Goal: Information Seeking & Learning: Learn about a topic

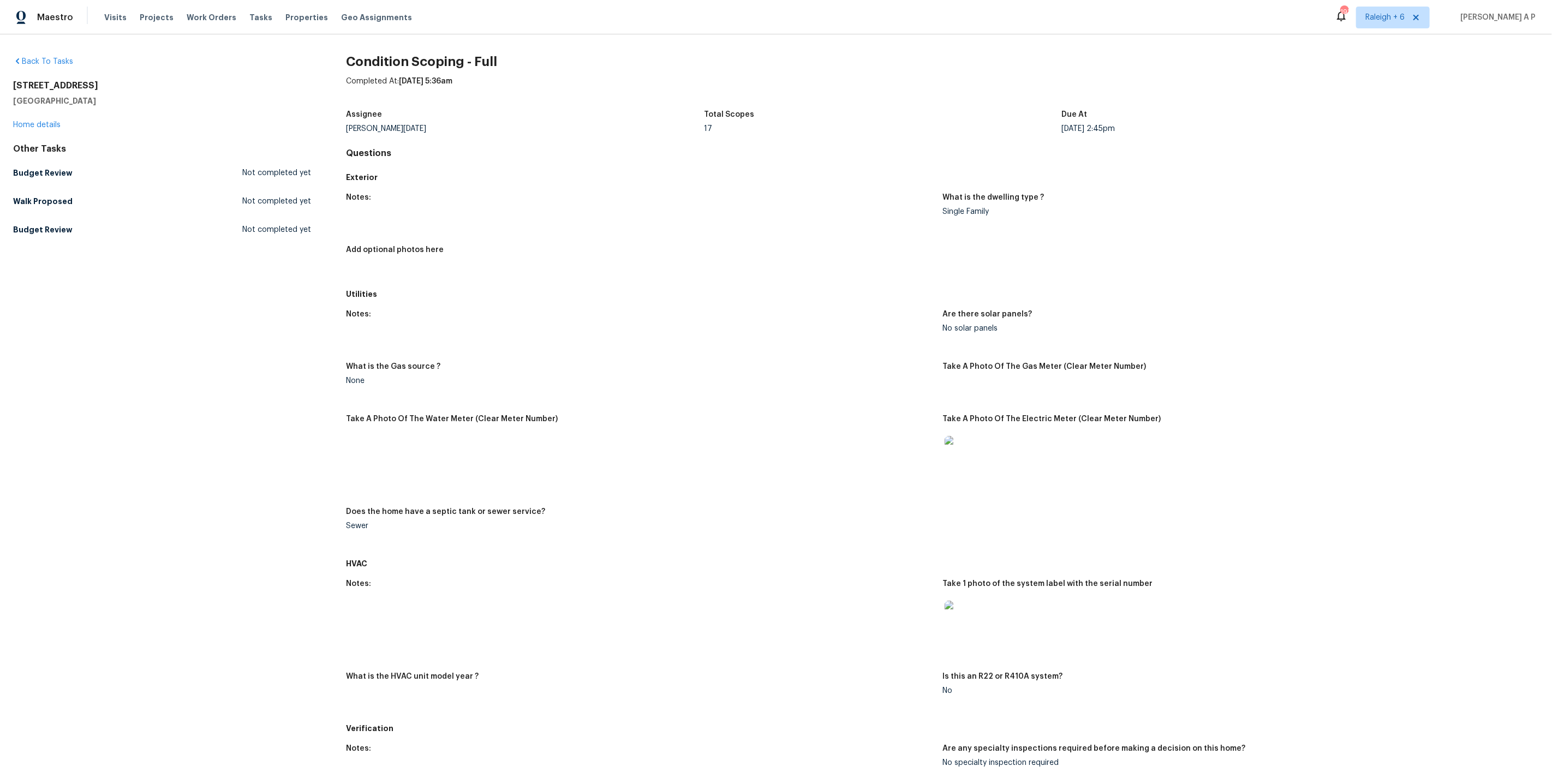
scroll to position [1289, 0]
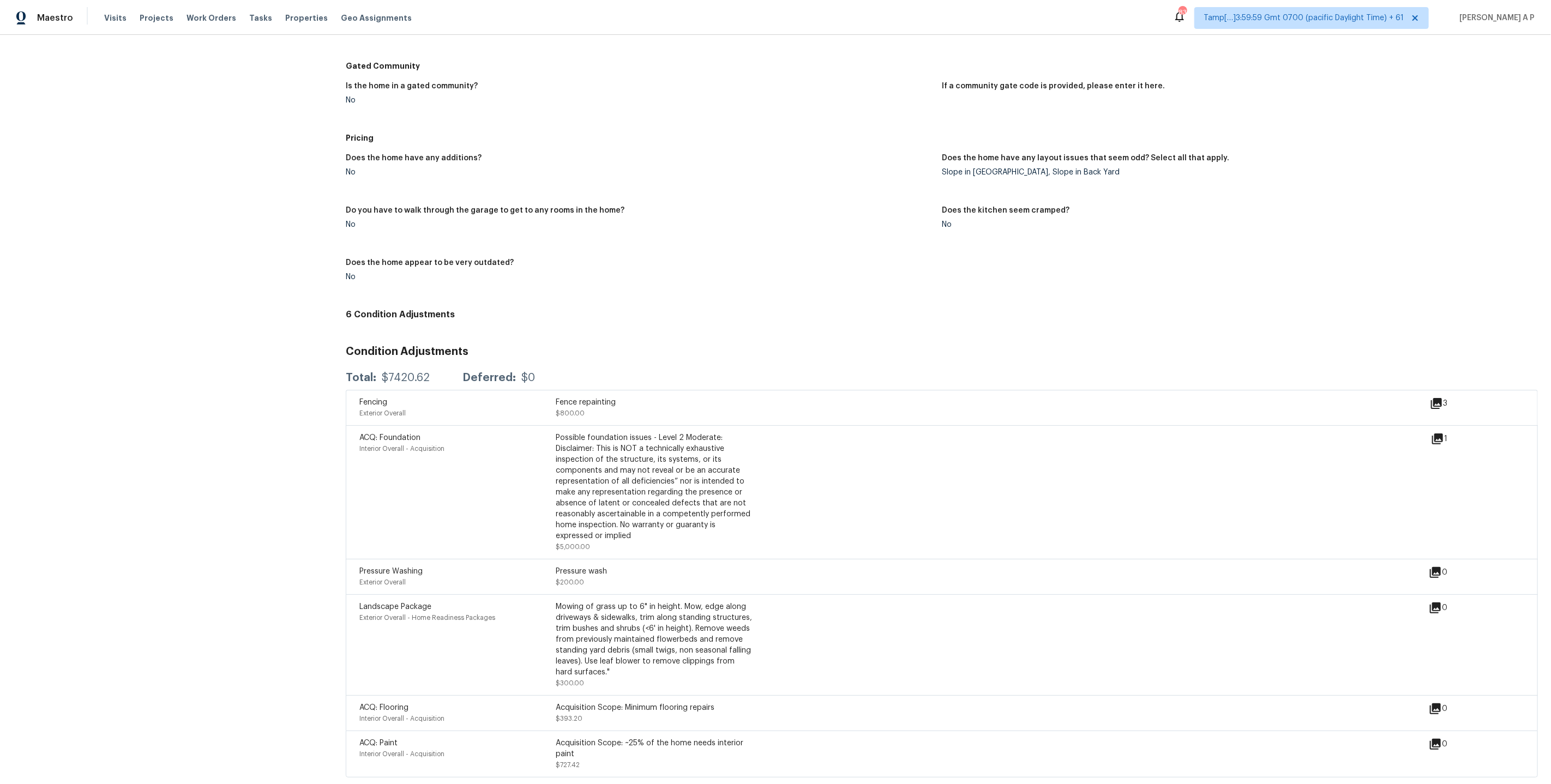
scroll to position [1043, 0]
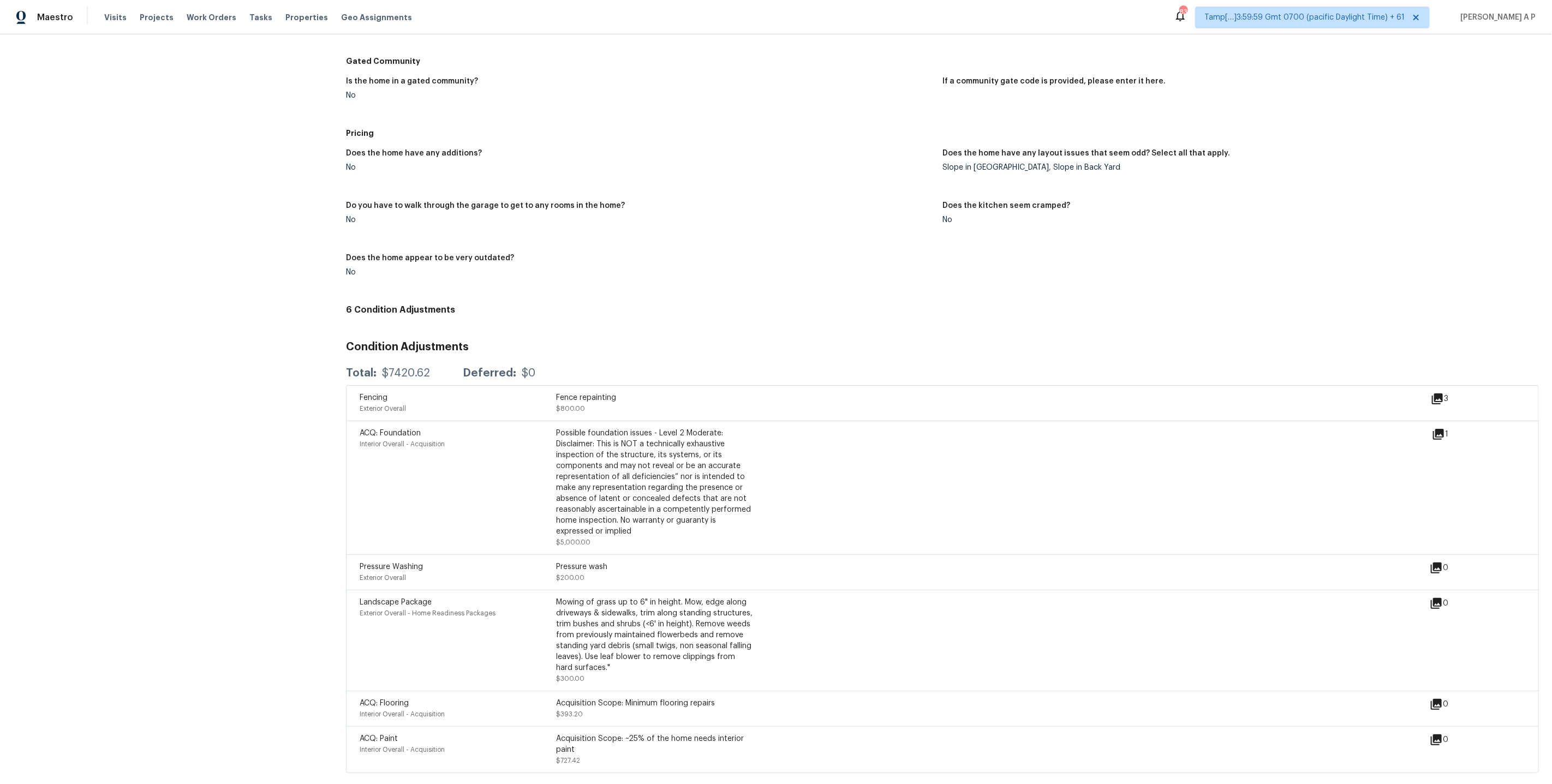
click at [1442, 430] on icon at bounding box center [1438, 434] width 11 height 11
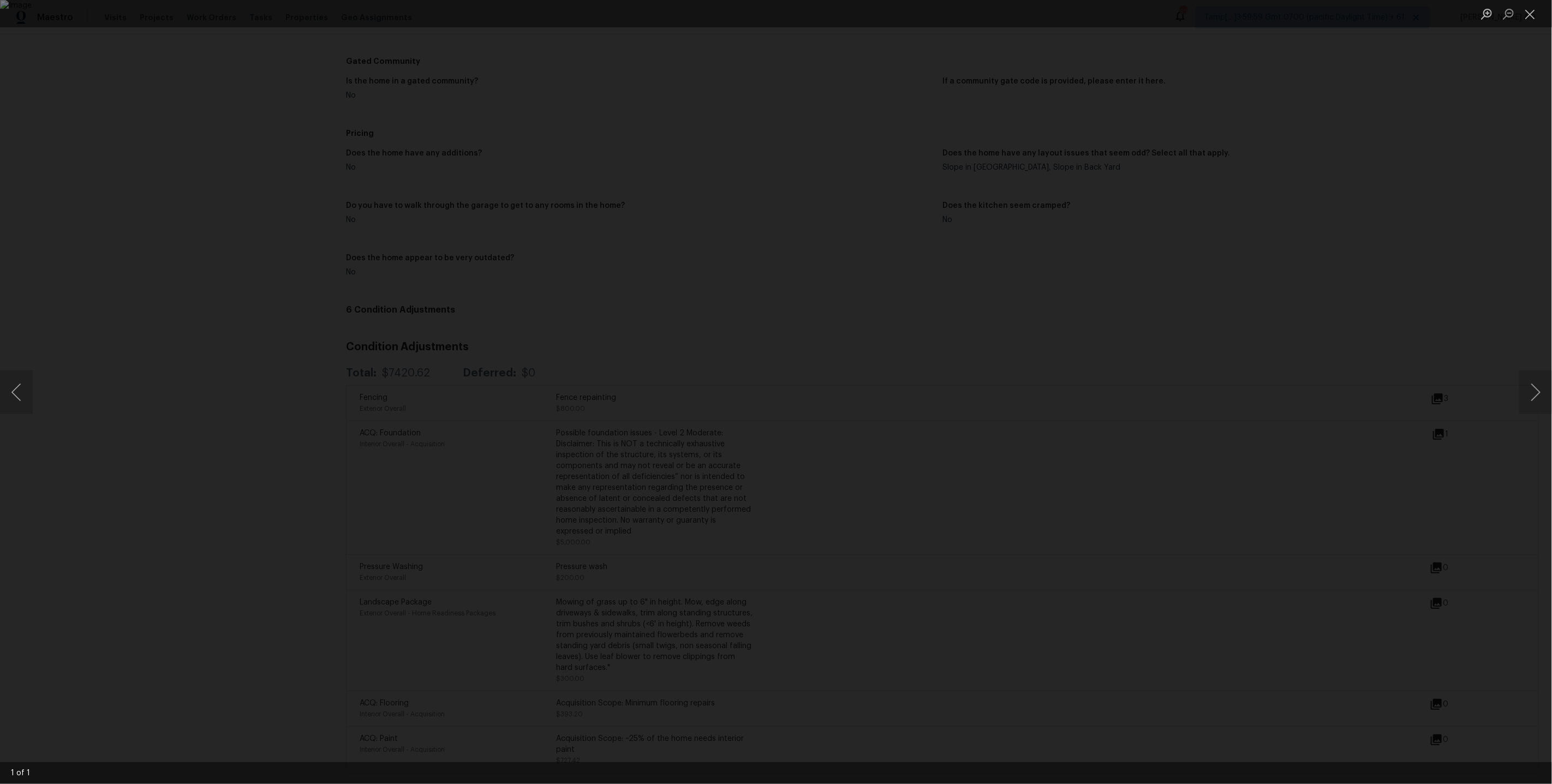
click at [1269, 469] on div "Lightbox" at bounding box center [776, 392] width 1552 height 784
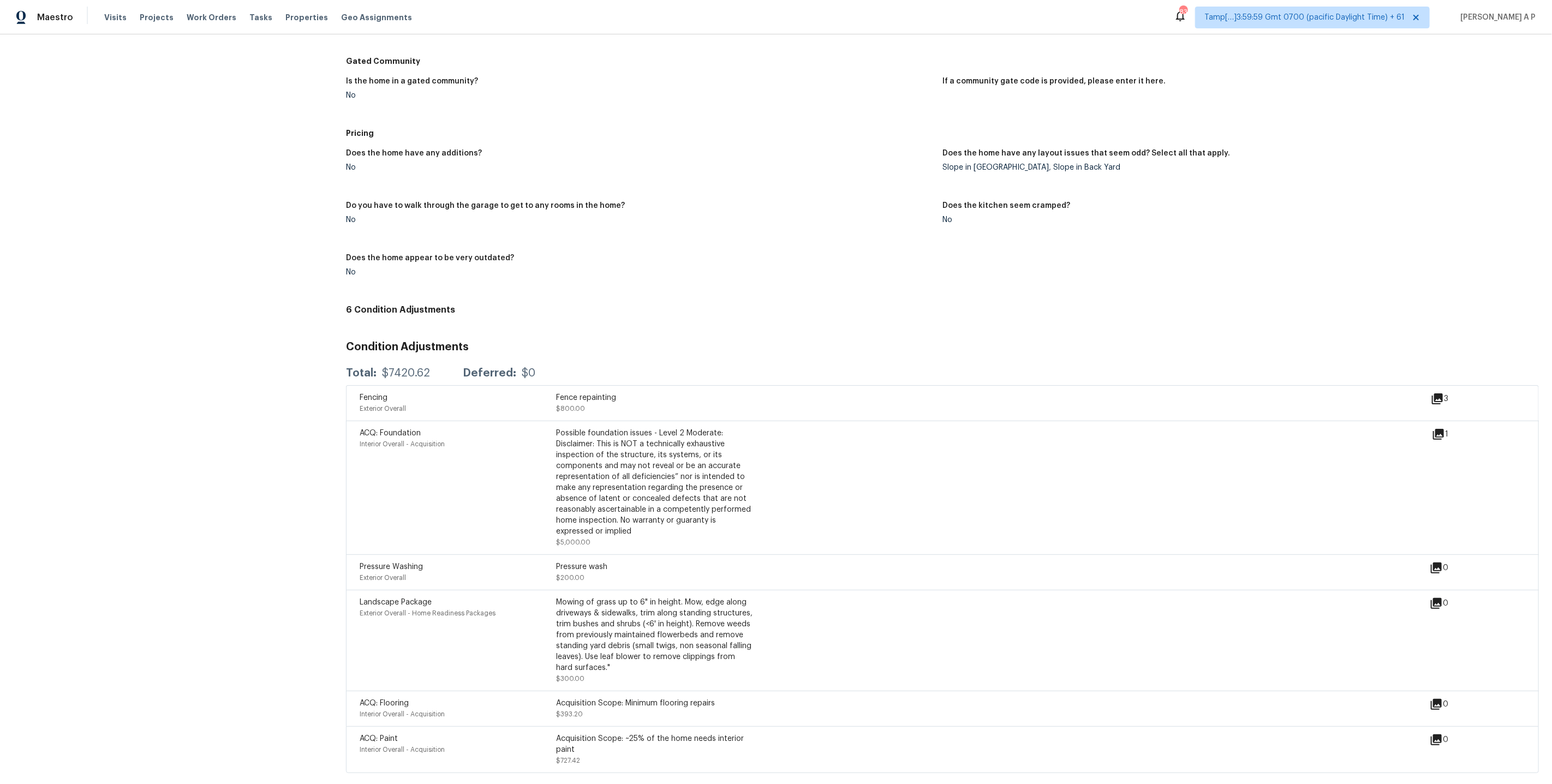
click at [1440, 434] on icon at bounding box center [1438, 434] width 11 height 11
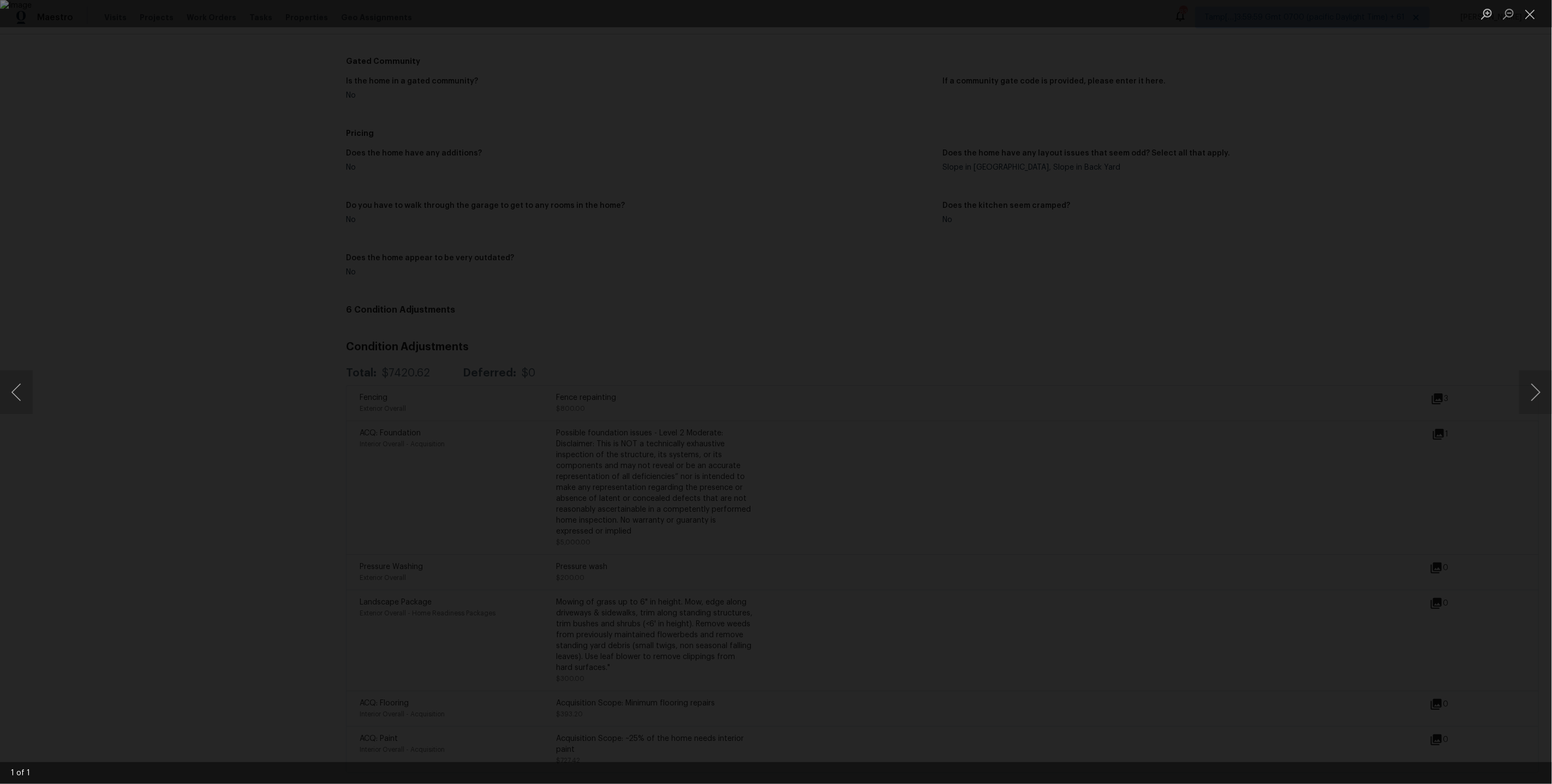
click at [1313, 460] on div "Lightbox" at bounding box center [776, 392] width 1552 height 784
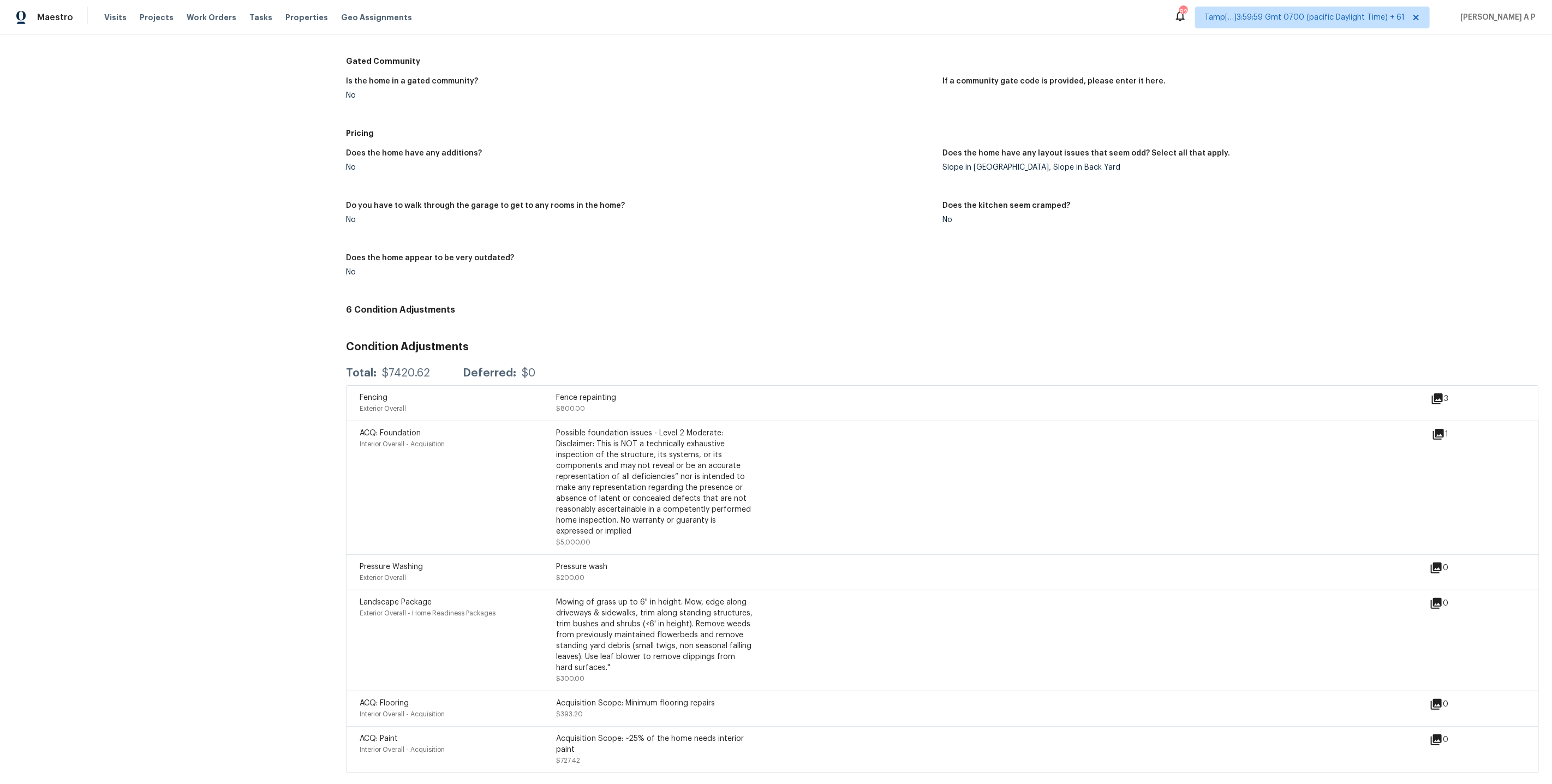
click at [1439, 429] on icon at bounding box center [1438, 434] width 11 height 11
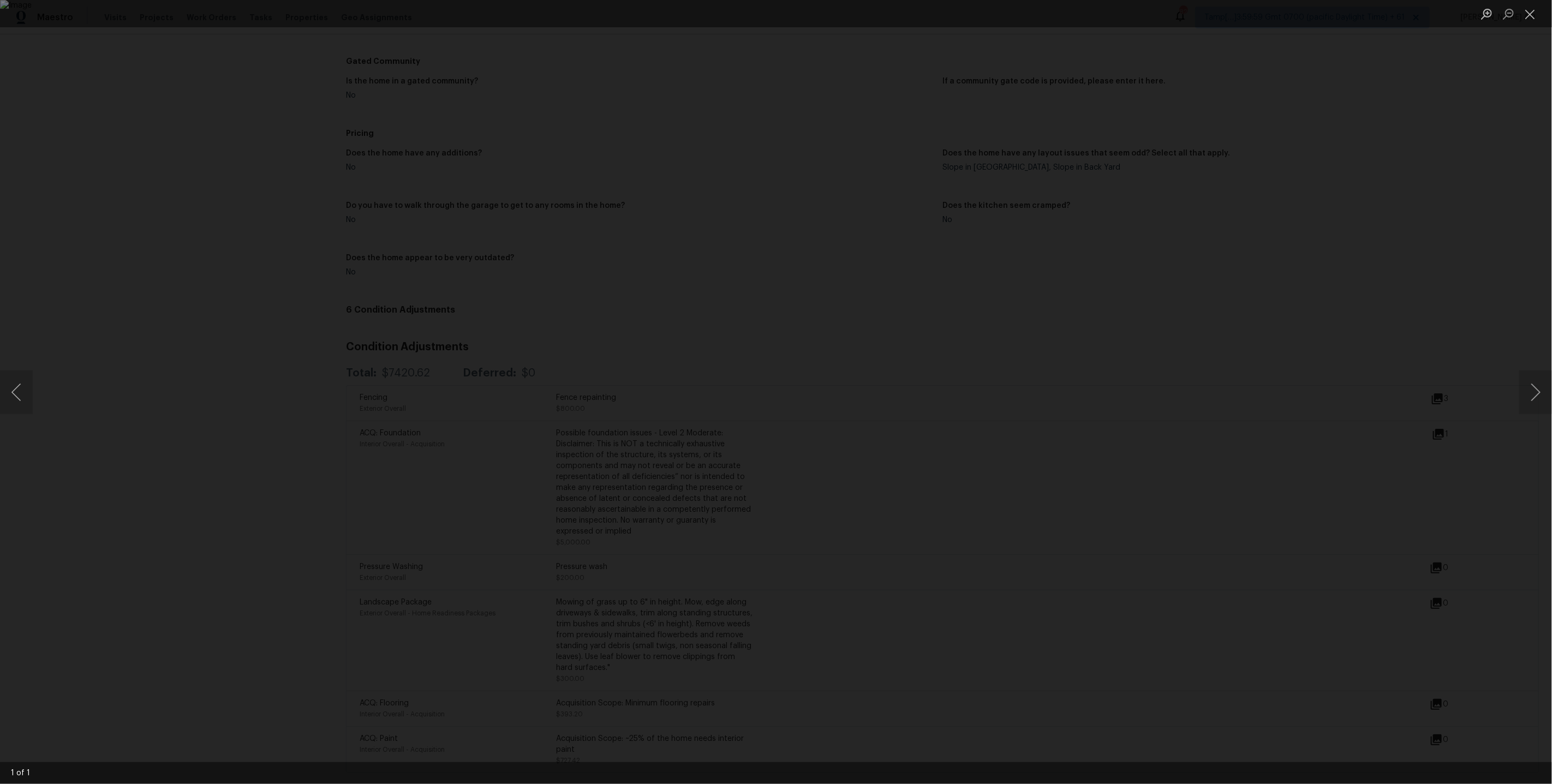
click at [1350, 478] on div "Lightbox" at bounding box center [776, 392] width 1552 height 784
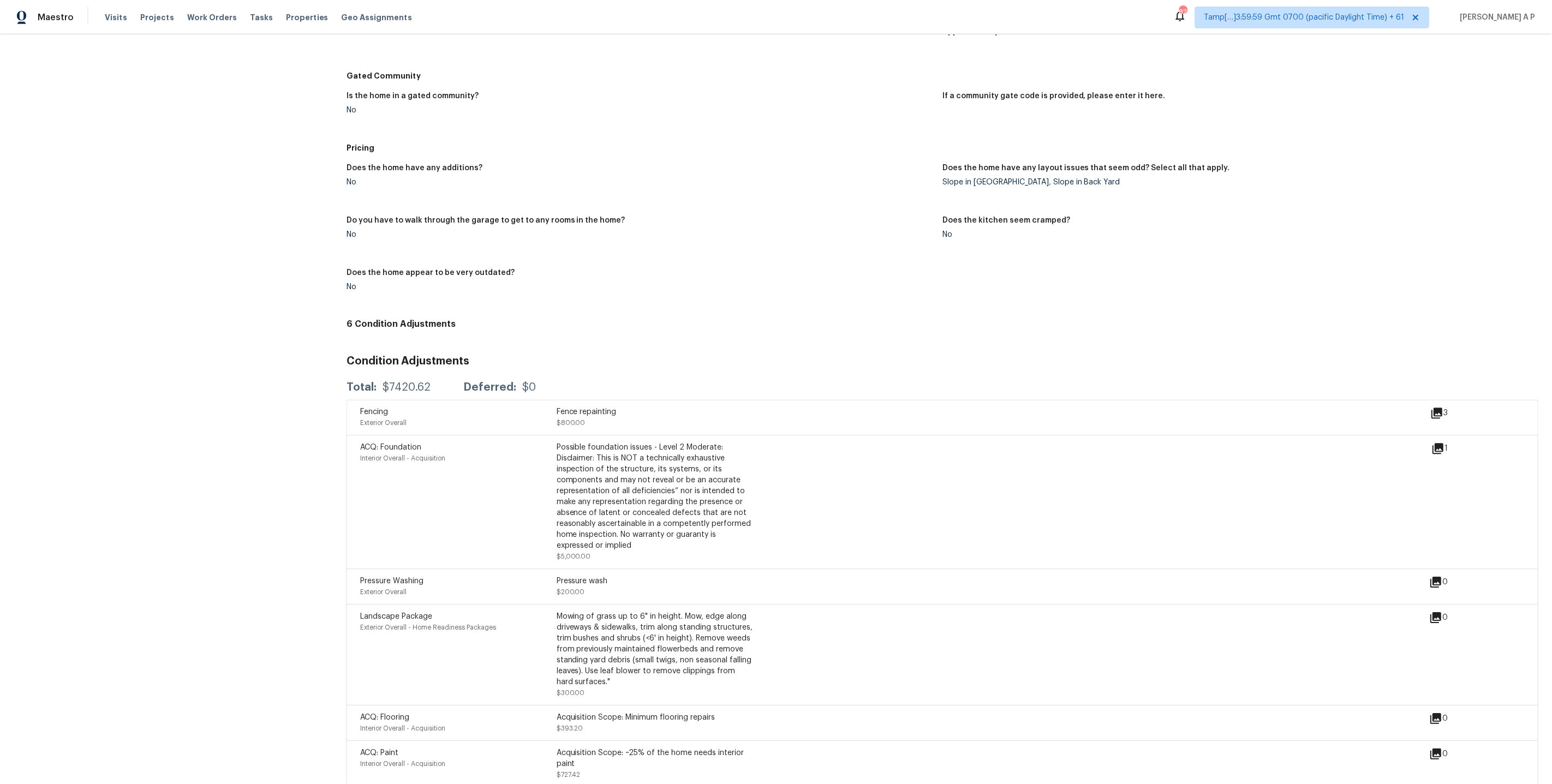
scroll to position [1026, 0]
click at [1438, 413] on icon at bounding box center [1437, 413] width 11 height 11
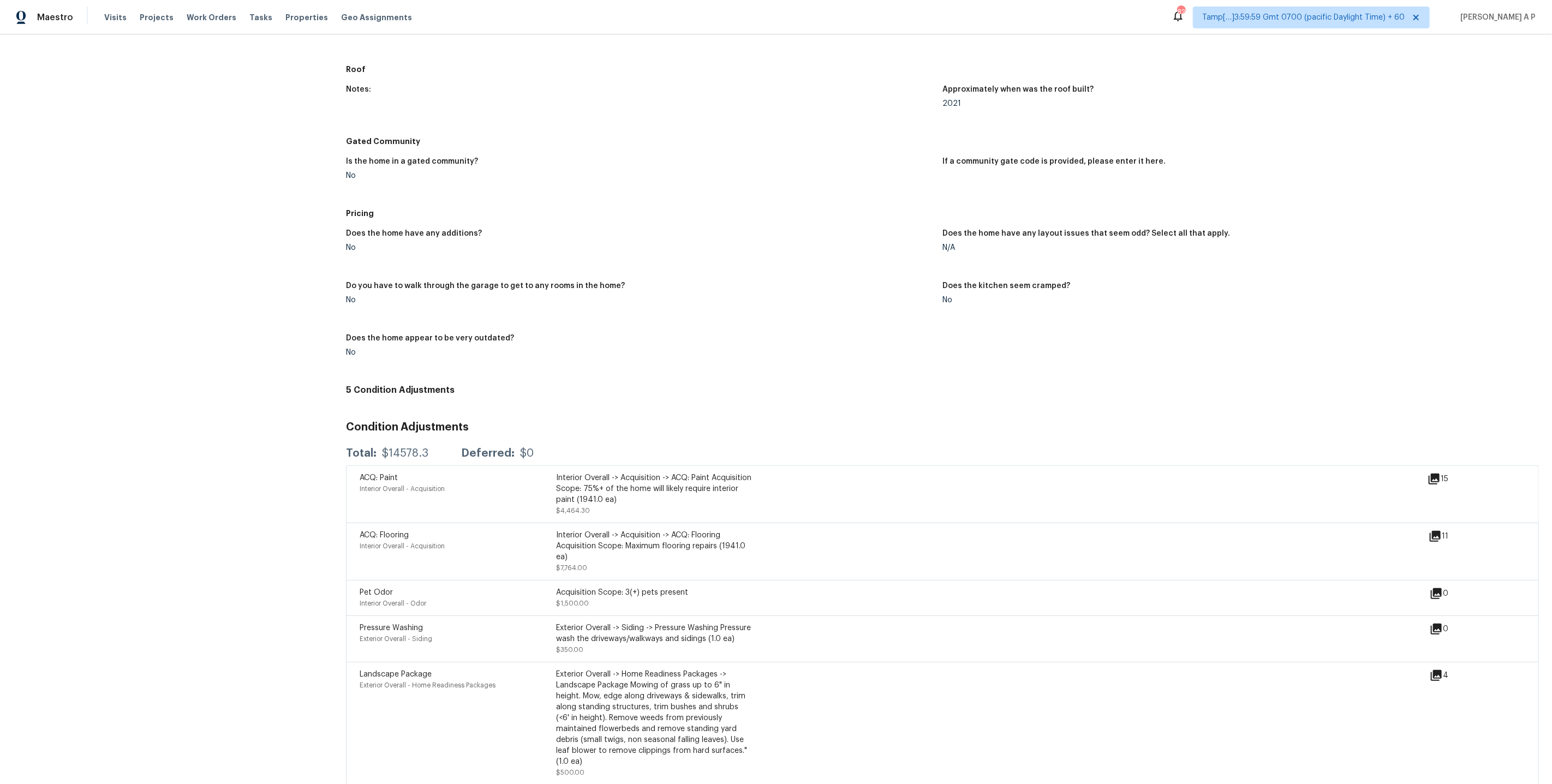
scroll to position [952, 0]
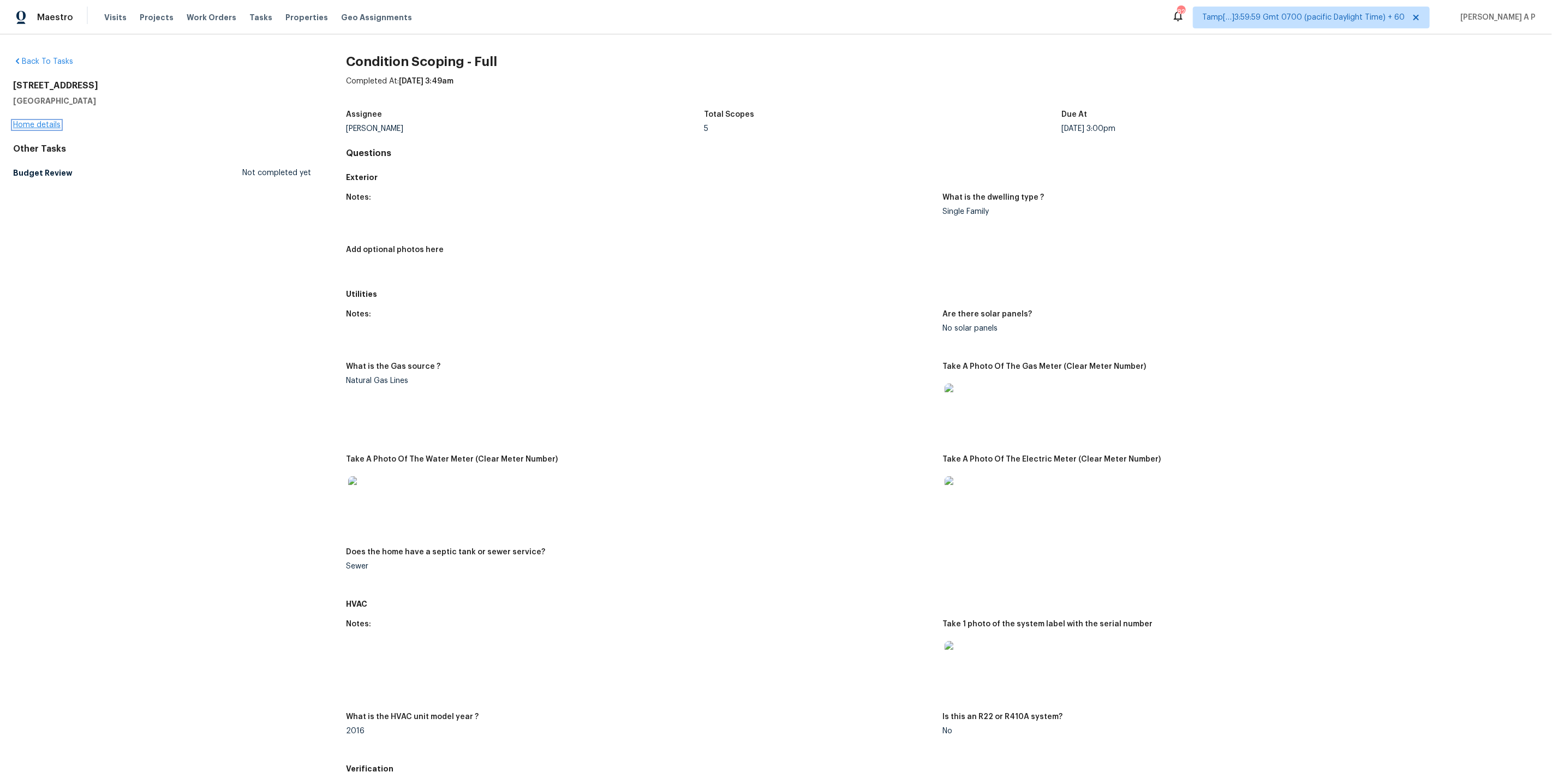
click at [47, 123] on link "Home details" at bounding box center [37, 125] width 48 height 8
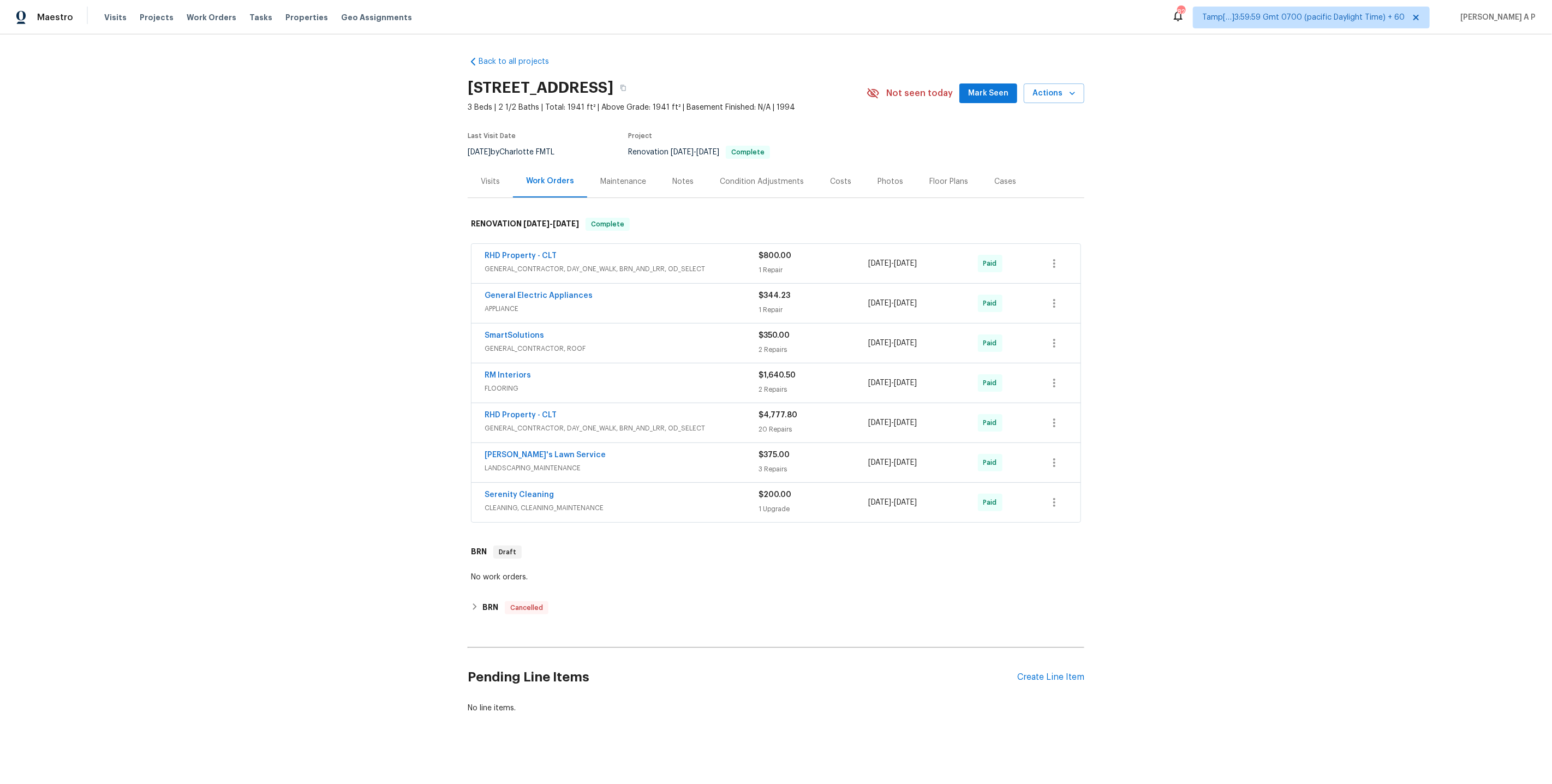
click at [734, 177] on div "Condition Adjustments" at bounding box center [762, 182] width 84 height 11
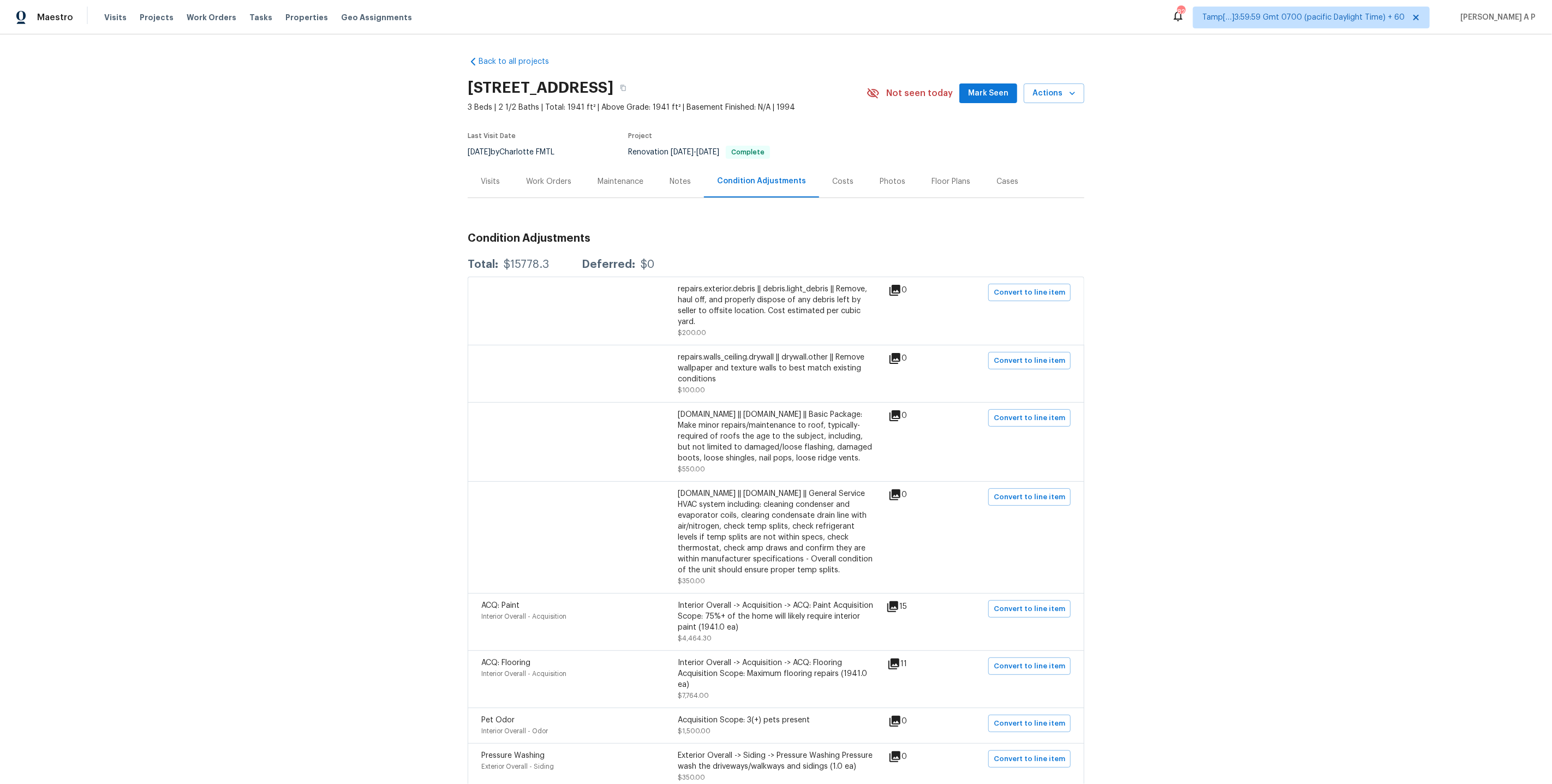
scroll to position [188, 0]
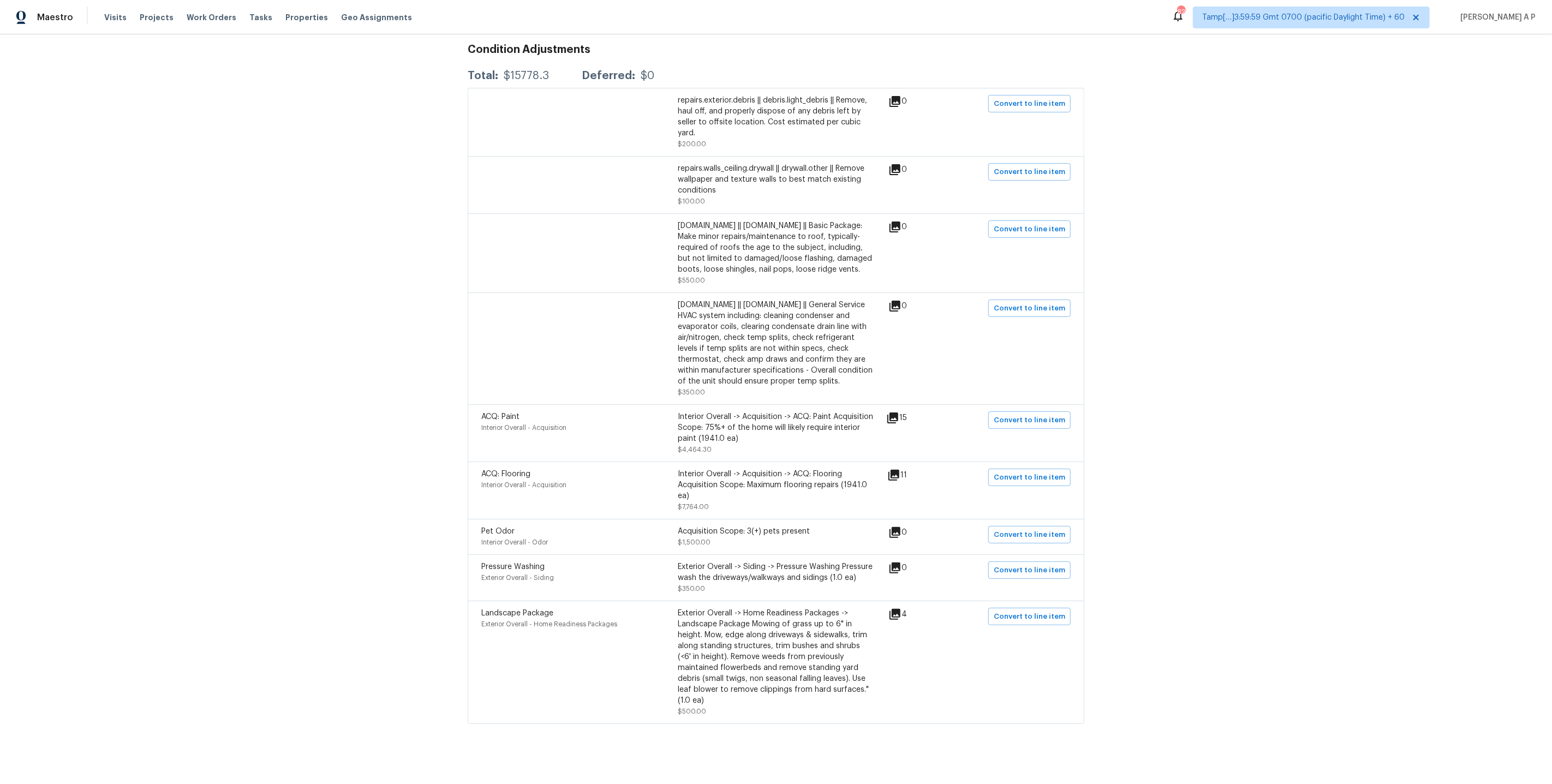
click at [895, 567] on icon at bounding box center [895, 568] width 13 height 13
click at [900, 570] on icon at bounding box center [895, 567] width 11 height 11
